Goal: Task Accomplishment & Management: Manage account settings

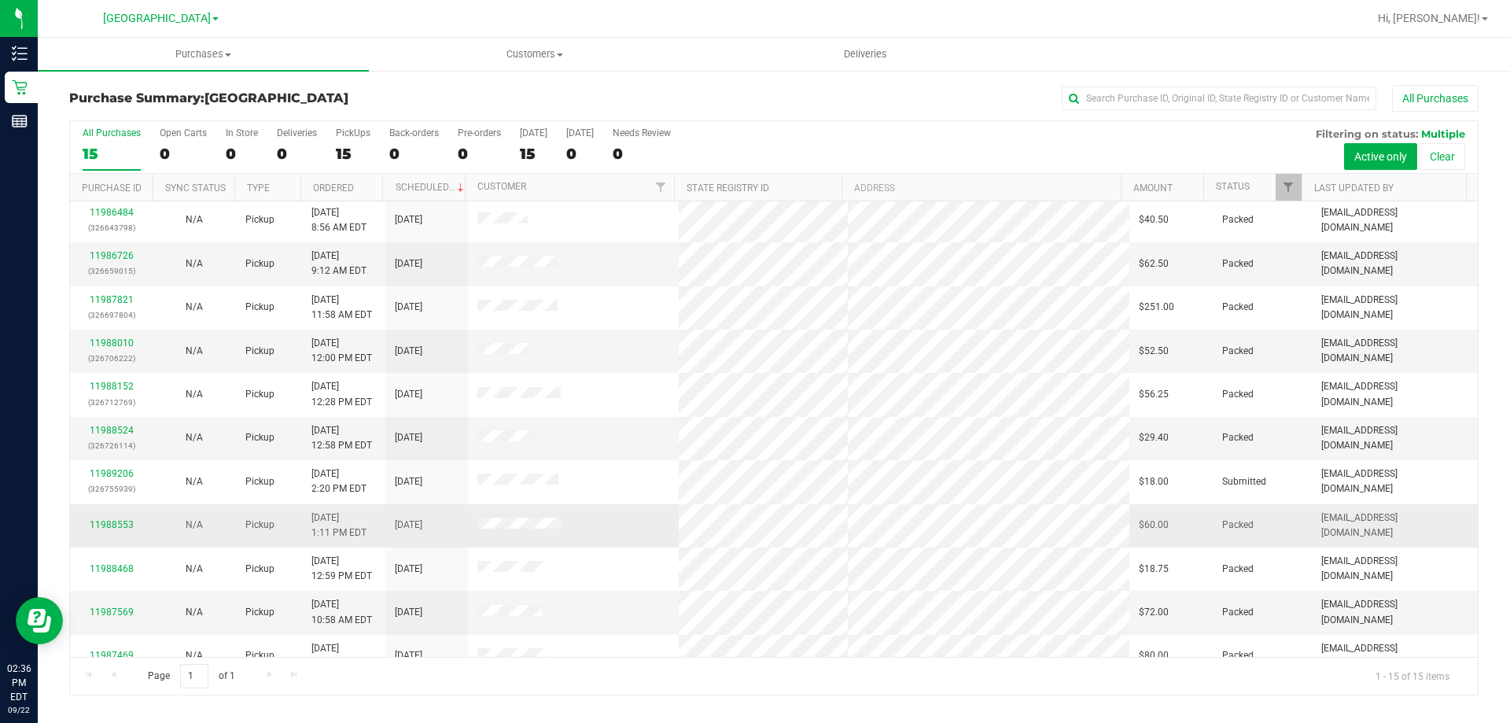
scroll to position [197, 0]
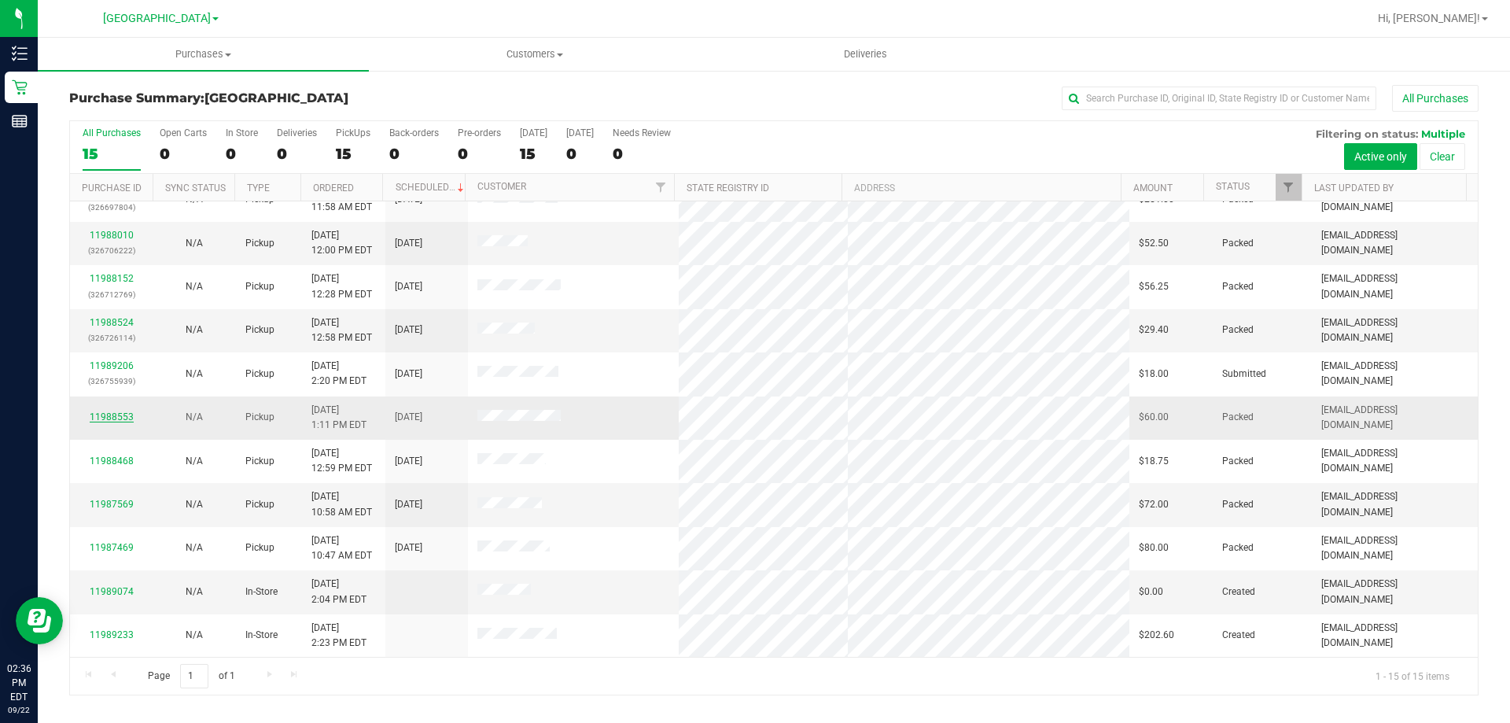
click at [122, 421] on link "11988553" at bounding box center [112, 416] width 44 height 11
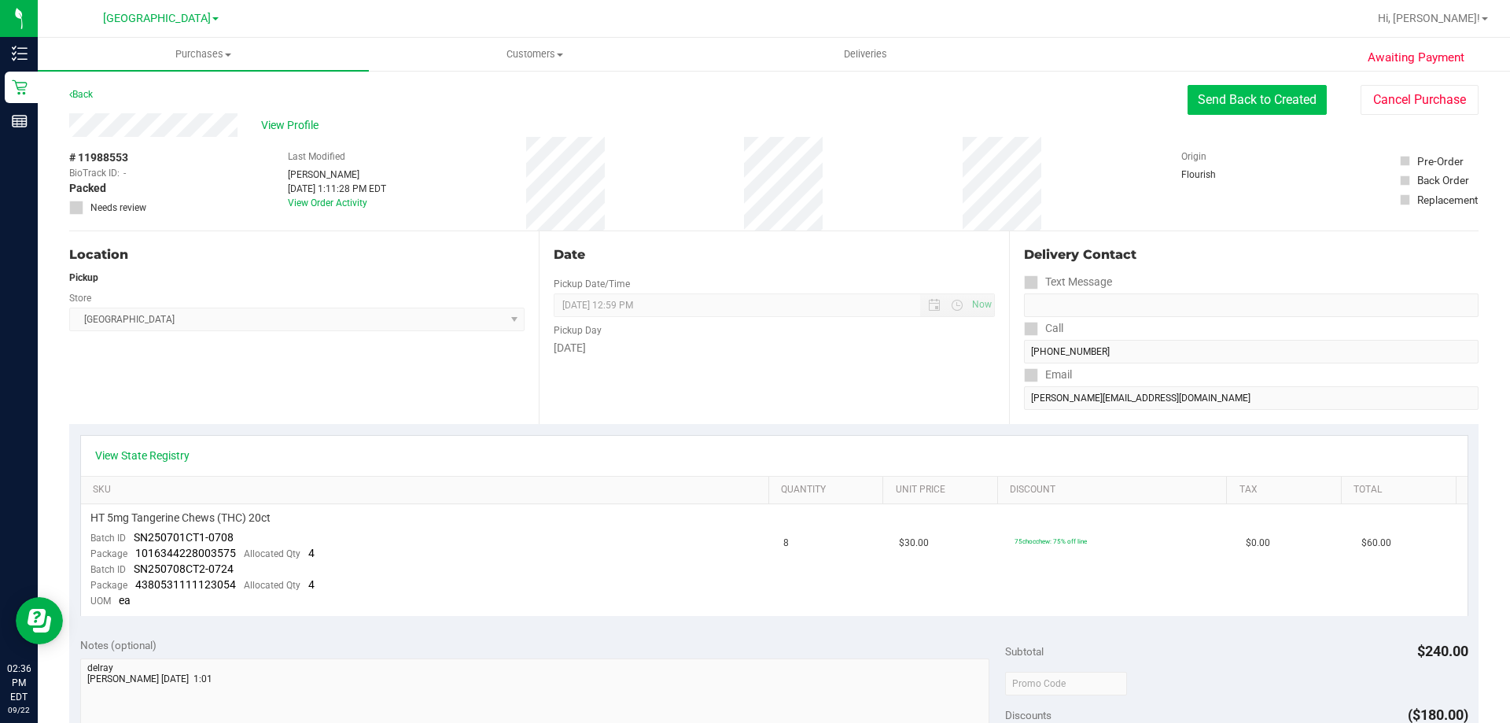
click at [1226, 98] on button "Send Back to Created" at bounding box center [1256, 100] width 139 height 30
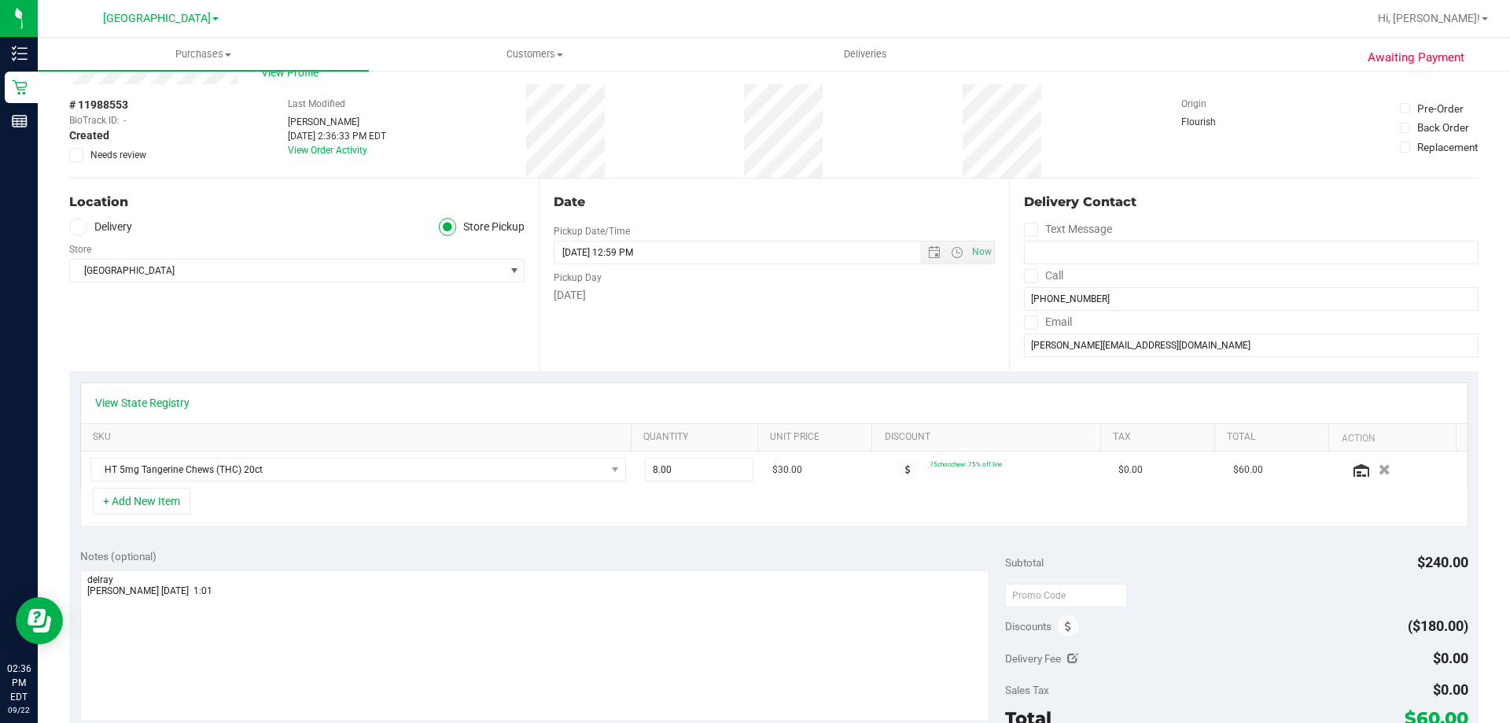
scroll to position [79, 0]
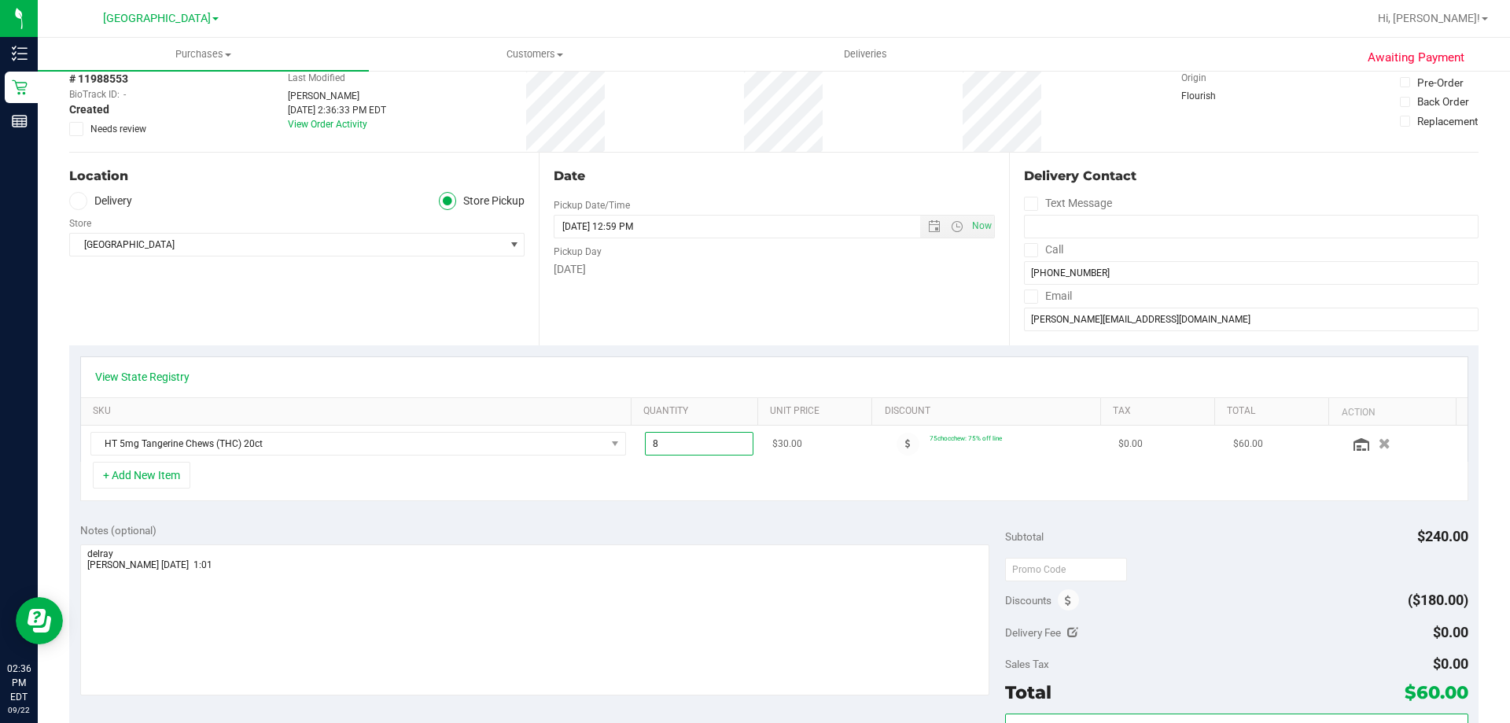
click at [651, 448] on span "8.00 8" at bounding box center [699, 444] width 109 height 24
click at [651, 448] on input "8" at bounding box center [700, 443] width 108 height 22
type input "10"
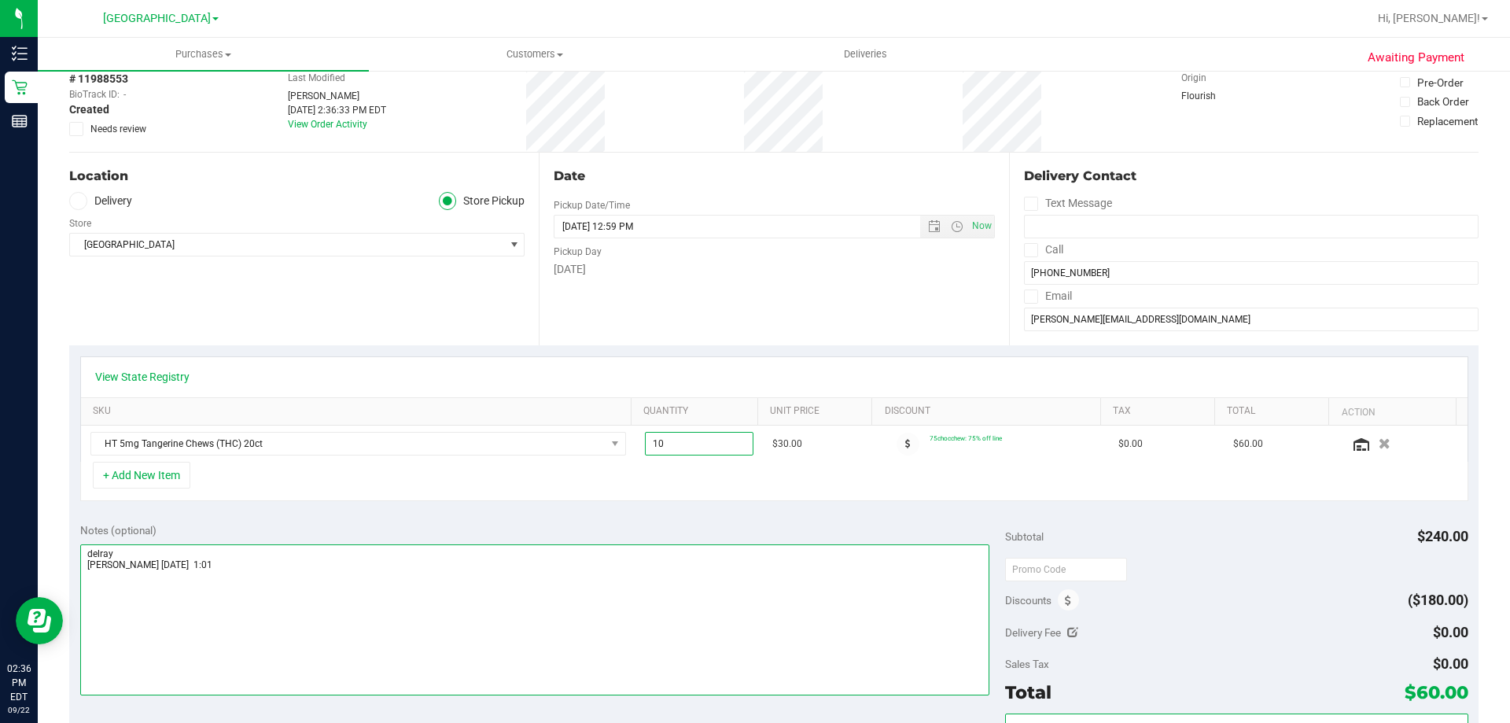
type input "10.00"
click at [771, 675] on textarea at bounding box center [535, 619] width 910 height 151
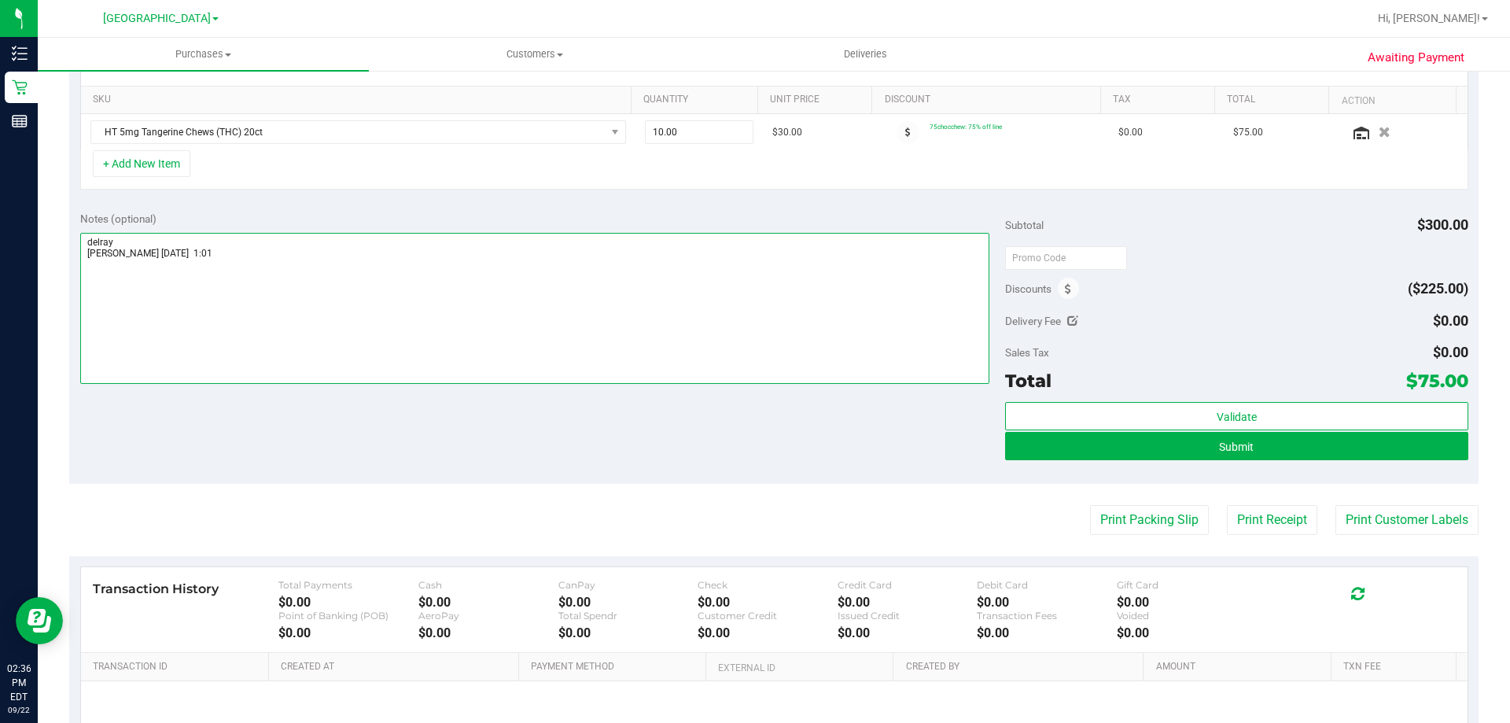
scroll to position [393, 0]
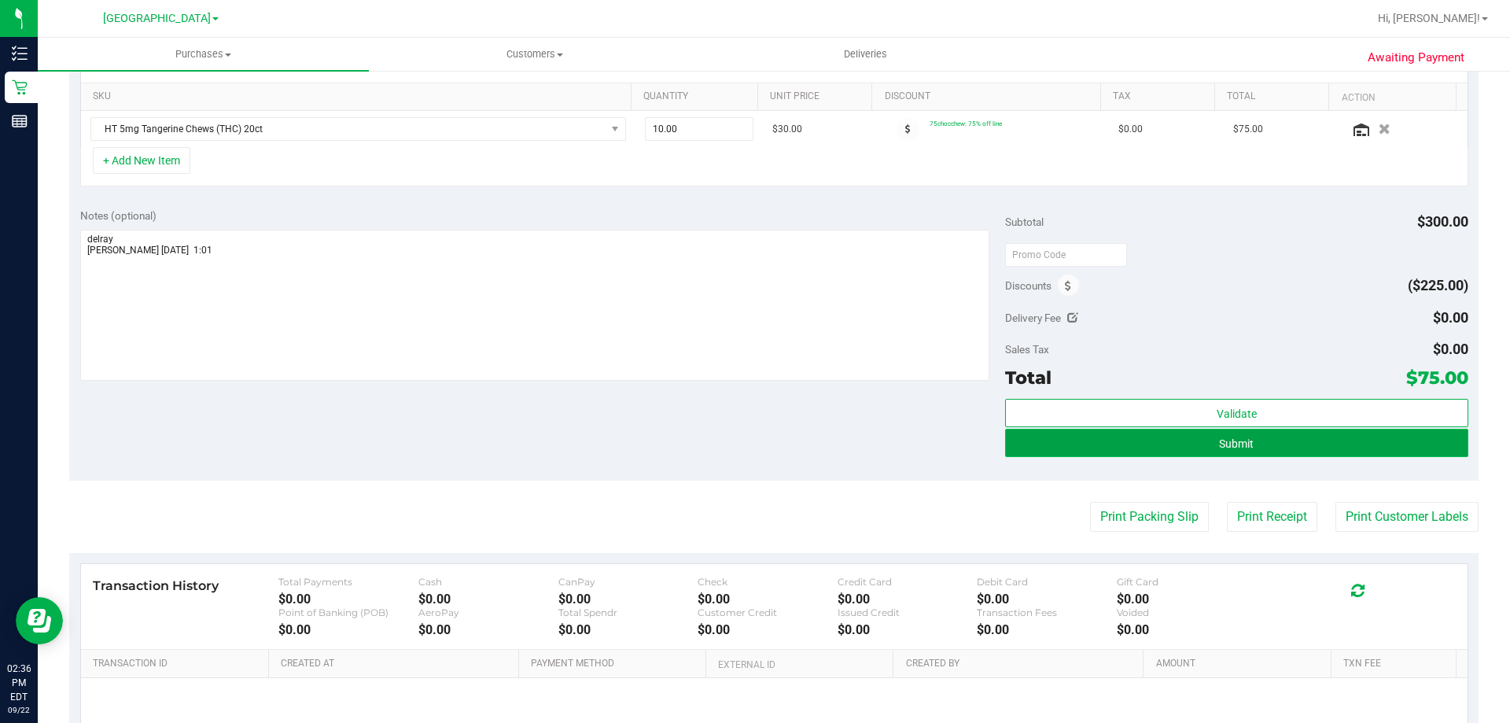
click at [1286, 439] on button "Submit" at bounding box center [1236, 443] width 462 height 28
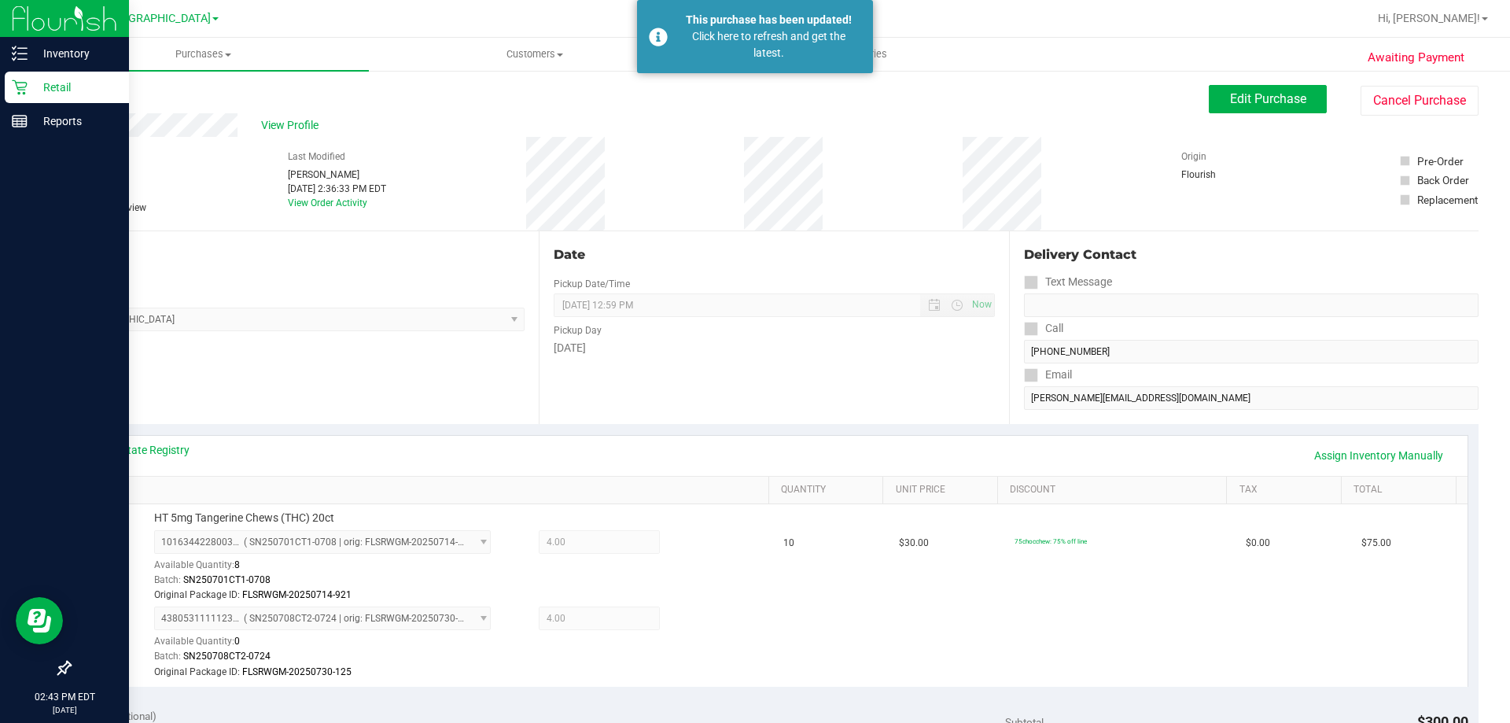
click at [61, 94] on p "Retail" at bounding box center [75, 87] width 94 height 19
